Goal: Find specific page/section: Find specific page/section

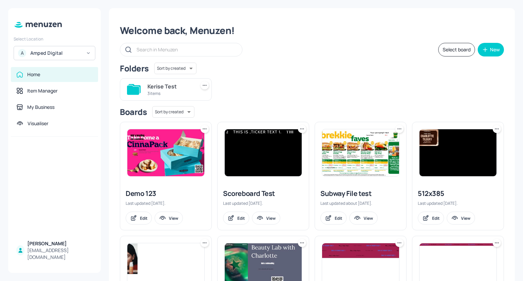
click at [78, 52] on div "Amped Digital" at bounding box center [55, 53] width 51 height 7
click at [63, 86] on div "V Velocity" at bounding box center [54, 85] width 75 height 12
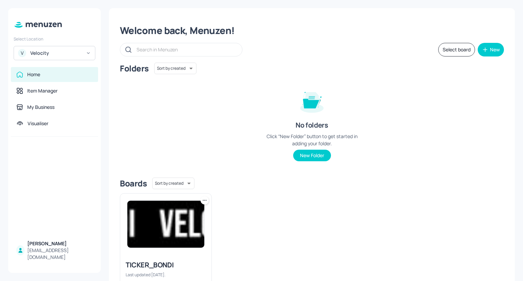
click at [81, 55] on div "Velocity" at bounding box center [55, 53] width 51 height 7
click at [70, 71] on div "A Amped Digital" at bounding box center [54, 70] width 75 height 12
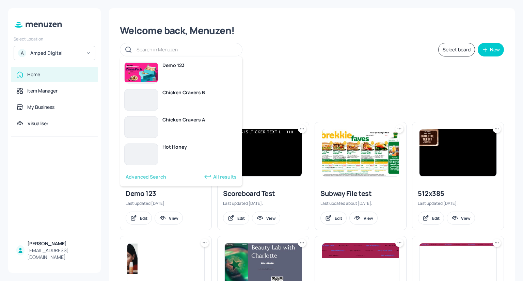
click at [211, 53] on input "text" at bounding box center [186, 50] width 99 height 10
click at [290, 67] on div "Folders Sort by created id ​" at bounding box center [312, 69] width 384 height 12
click at [205, 51] on input "text" at bounding box center [186, 50] width 99 height 10
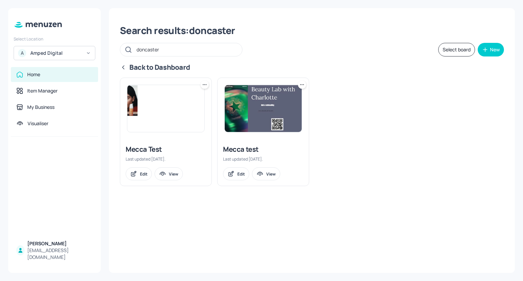
type input "doncaster"
click at [73, 54] on div "Amped Digital" at bounding box center [55, 53] width 51 height 7
click at [55, 86] on div "Mecca Brands" at bounding box center [44, 85] width 27 height 4
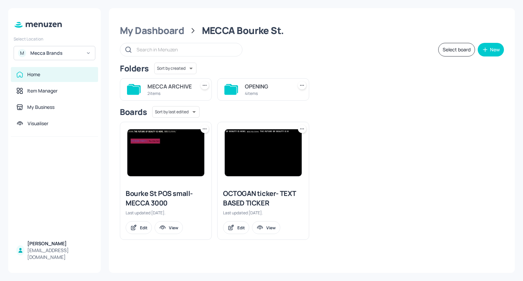
click at [158, 51] on input "text" at bounding box center [186, 50] width 99 height 10
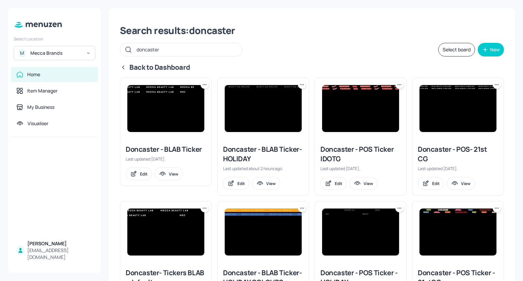
type input "doncaster"
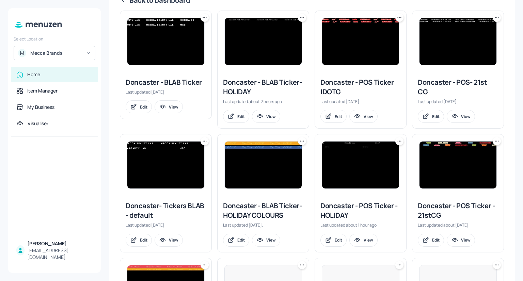
scroll to position [68, 0]
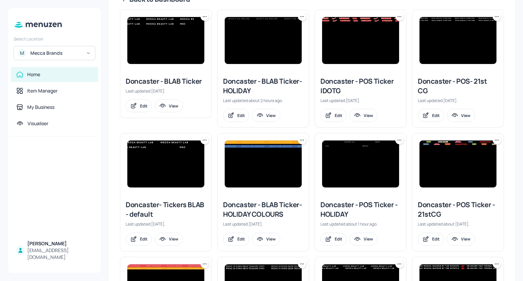
click at [372, 165] on img at bounding box center [360, 164] width 77 height 47
